Goal: Information Seeking & Learning: Learn about a topic

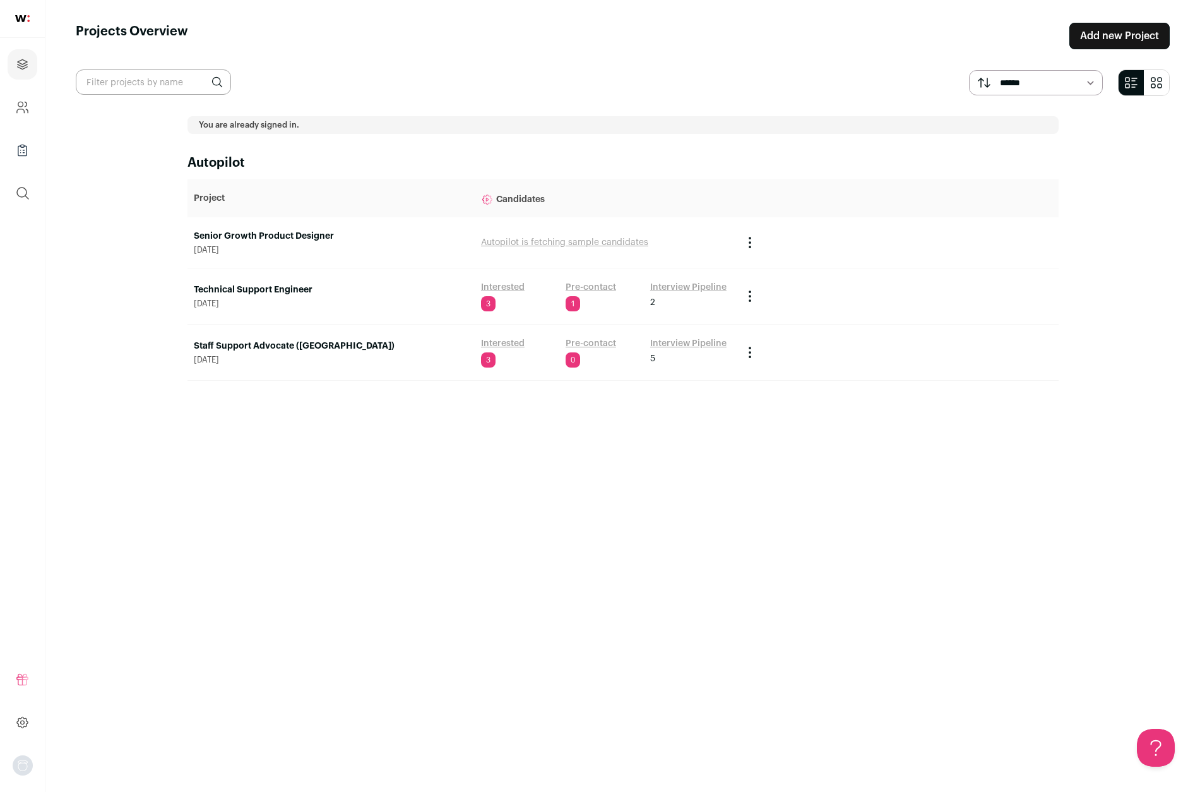
click at [287, 234] on link "Senior Growth Product Designer" at bounding box center [331, 236] width 275 height 13
click at [754, 241] on icon "Project Actions" at bounding box center [749, 242] width 15 height 15
click at [252, 245] on span "August 19, 2025" at bounding box center [331, 250] width 275 height 10
click at [259, 235] on link "Senior Growth Product Designer" at bounding box center [331, 236] width 275 height 13
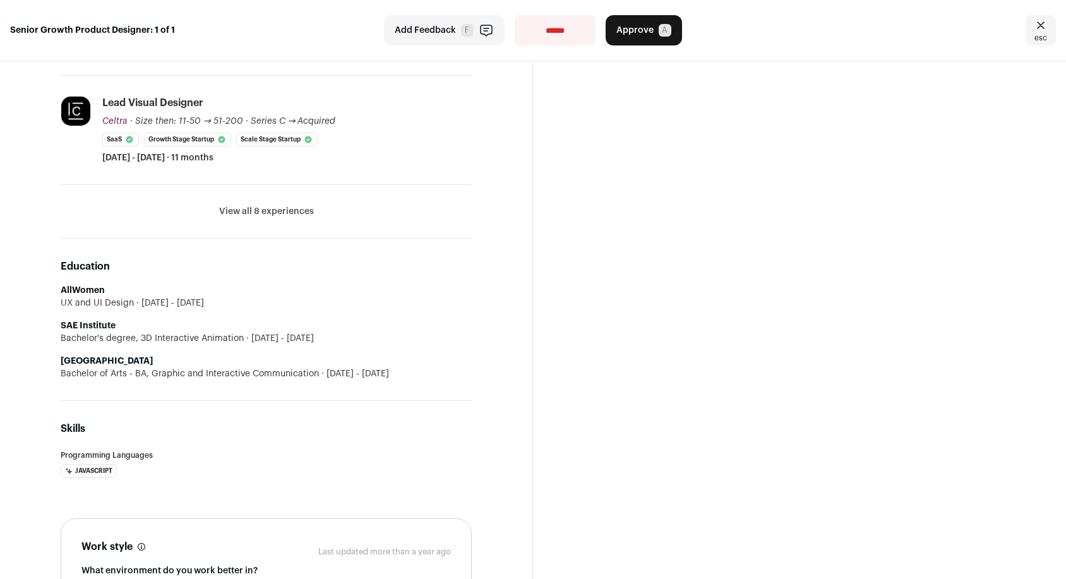
scroll to position [627, 0]
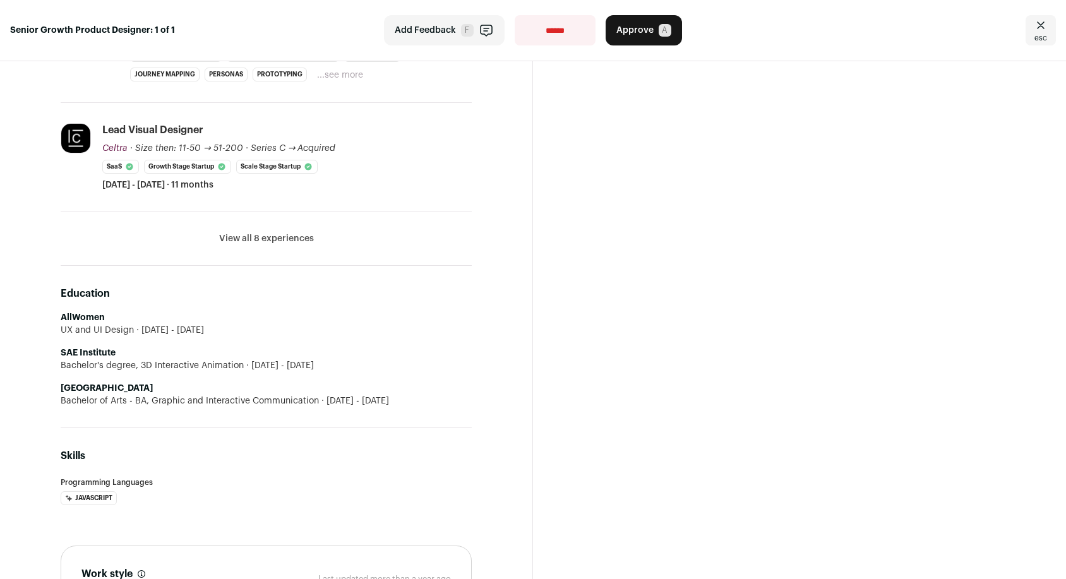
click at [271, 240] on button "View all 8 experiences" at bounding box center [266, 238] width 95 height 13
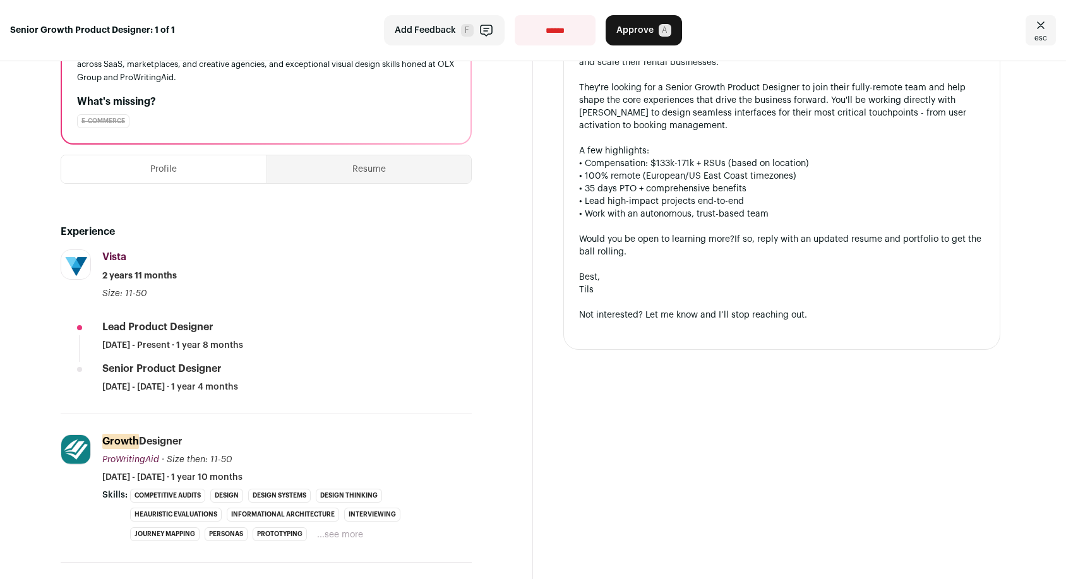
scroll to position [0, 0]
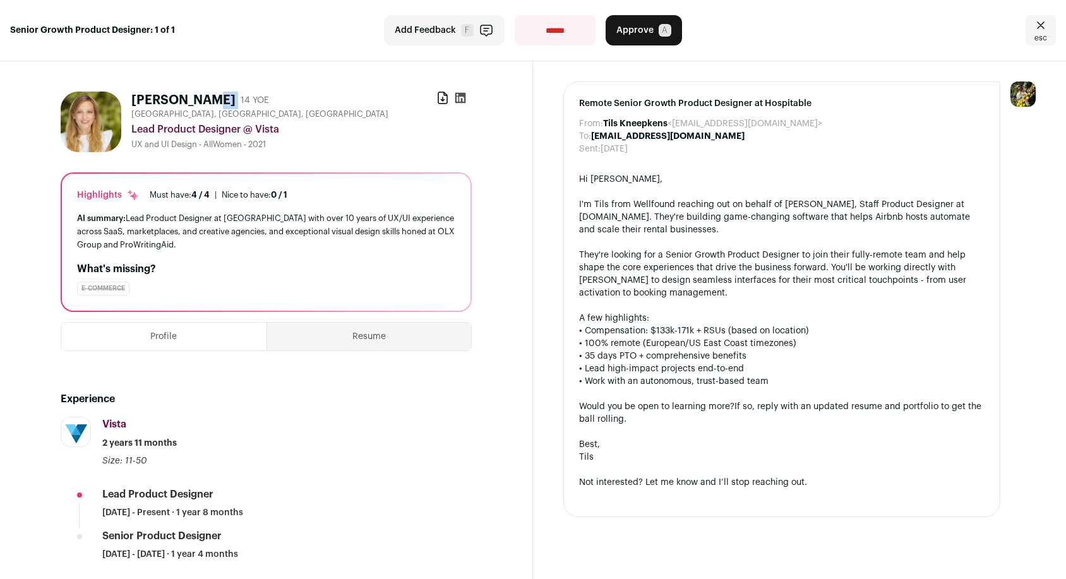
drag, startPoint x: 133, startPoint y: 95, endPoint x: 228, endPoint y: 98, distance: 94.8
click at [228, 98] on div "Doris Jurkovnik 14 YOE" at bounding box center [200, 101] width 138 height 18
copy div "[PERSON_NAME]"
click at [168, 344] on button "Profile" at bounding box center [163, 337] width 205 height 28
click at [157, 331] on button "Profile" at bounding box center [163, 337] width 205 height 28
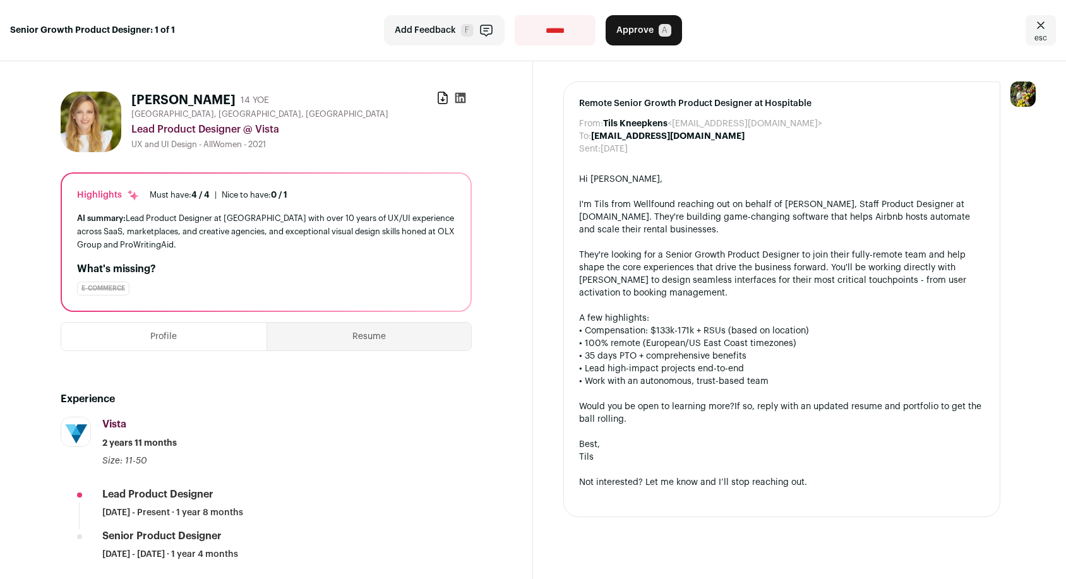
click at [386, 335] on button "Resume" at bounding box center [369, 337] width 205 height 28
click at [362, 336] on button "Resume" at bounding box center [369, 337] width 205 height 28
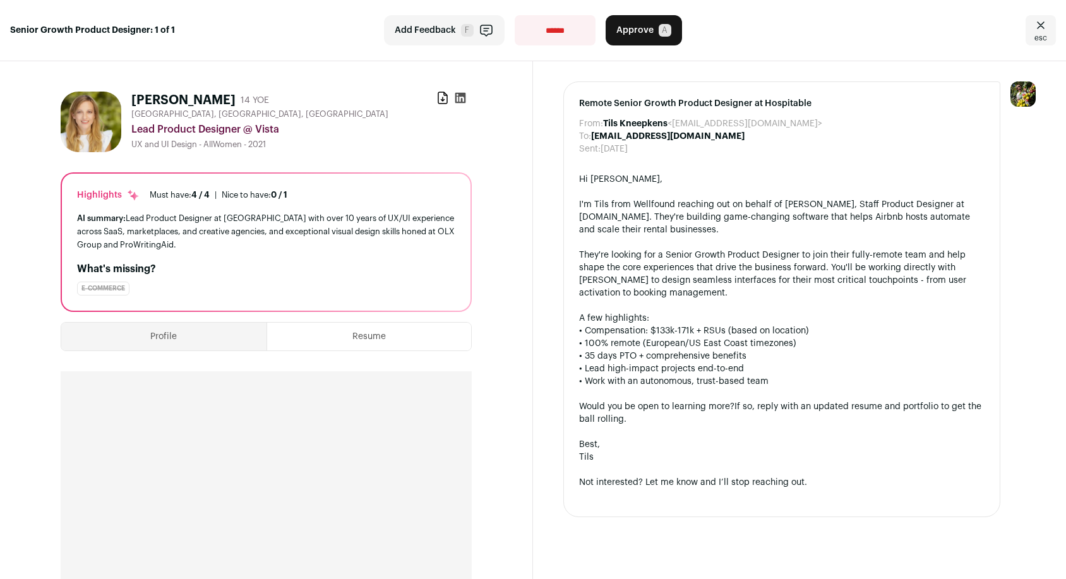
click at [146, 333] on button "Profile" at bounding box center [163, 337] width 205 height 28
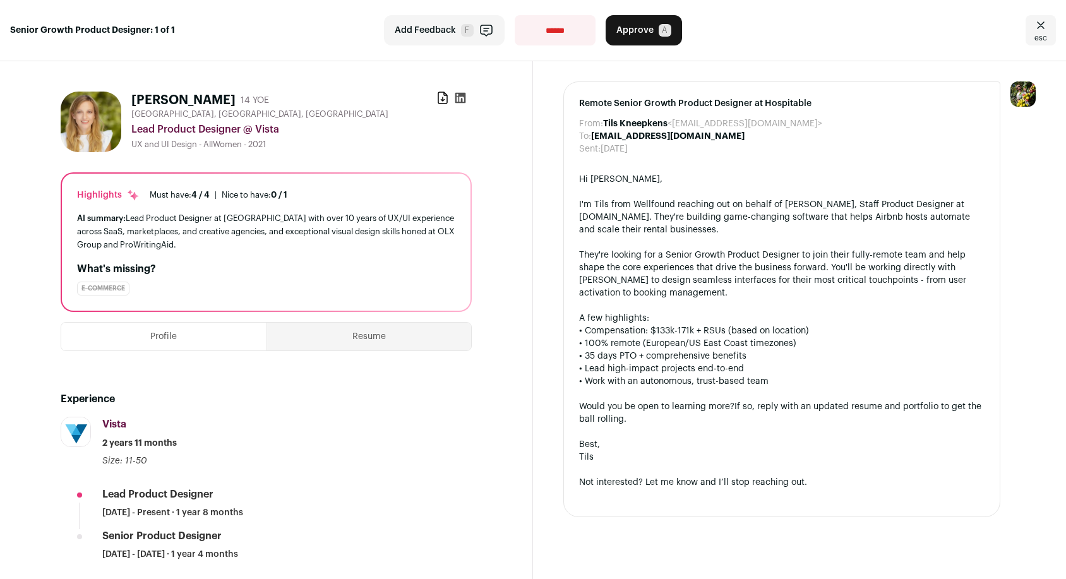
click at [173, 335] on button "Profile" at bounding box center [163, 337] width 205 height 28
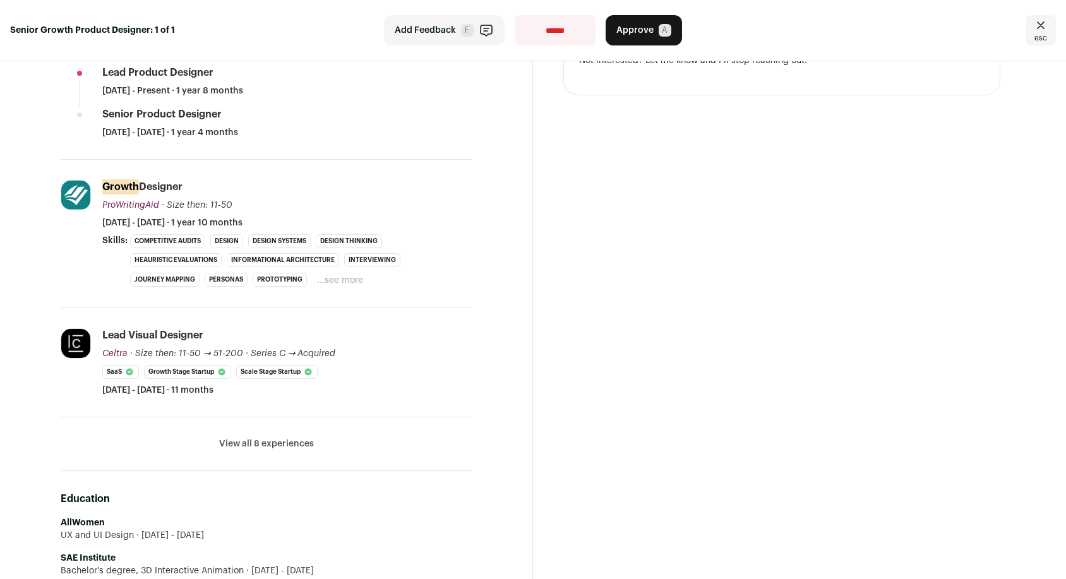
scroll to position [451, 0]
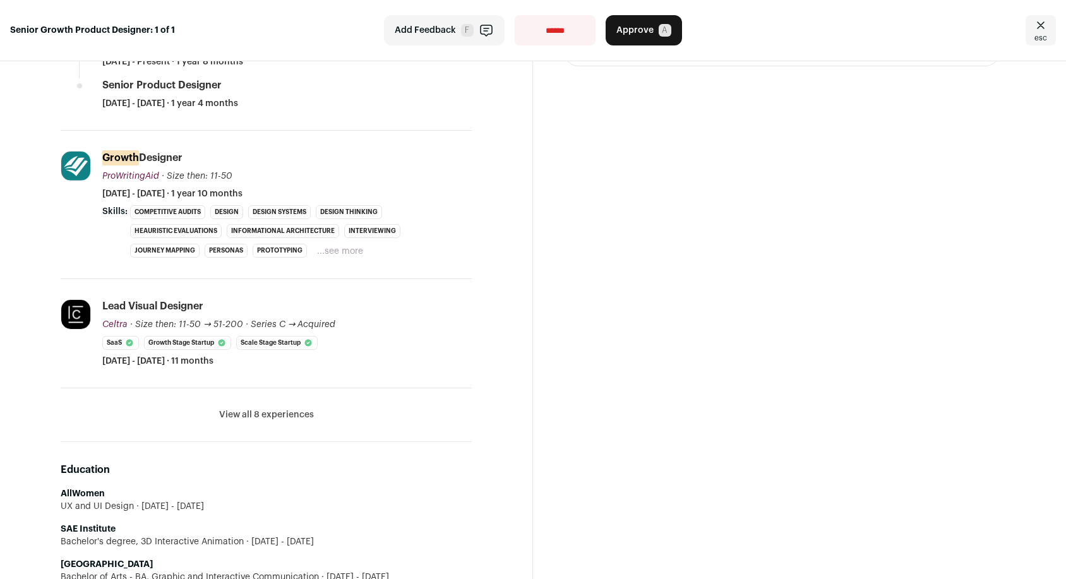
click at [281, 415] on button "View all 8 experiences" at bounding box center [266, 414] width 95 height 13
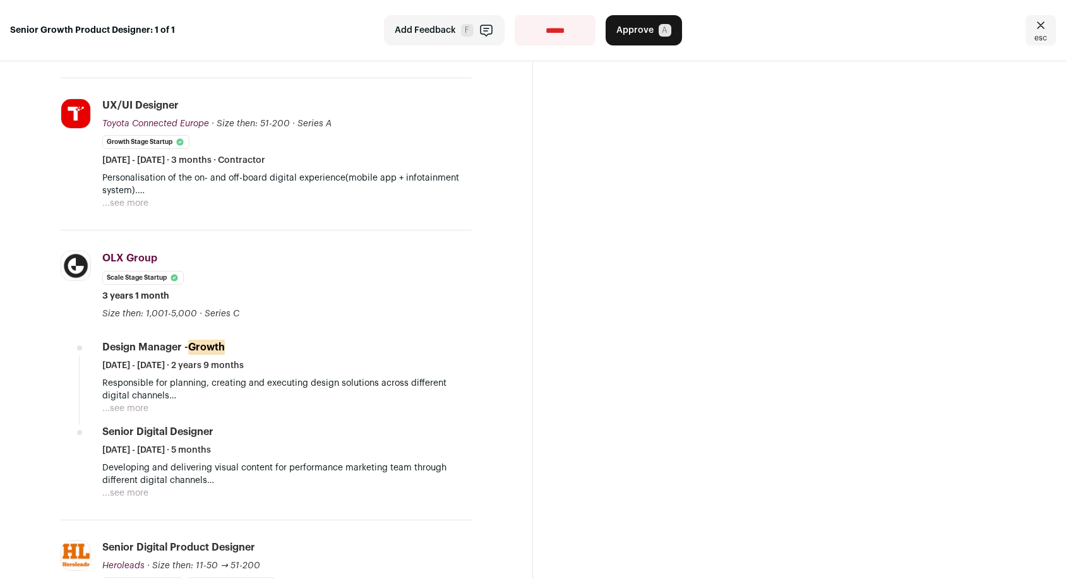
scroll to position [760, 0]
click at [593, 440] on div "Remote Senior Growth Product Designer at Hospitable From: Tils Kneepkens <tils@…" at bounding box center [799, 478] width 533 height 2354
click at [685, 220] on div "Remote Senior Growth Product Designer at Hospitable From: Tils Kneepkens <tils@…" at bounding box center [799, 478] width 533 height 2354
